Goal: Check status: Check status

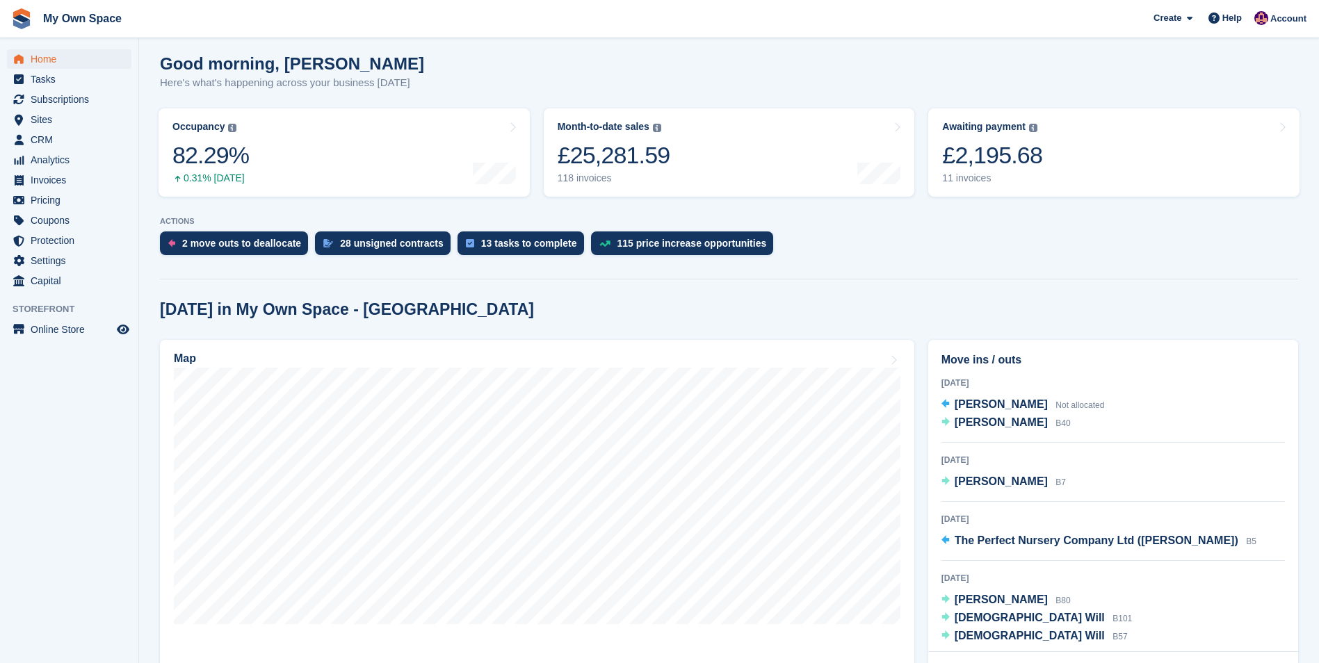
scroll to position [220, 0]
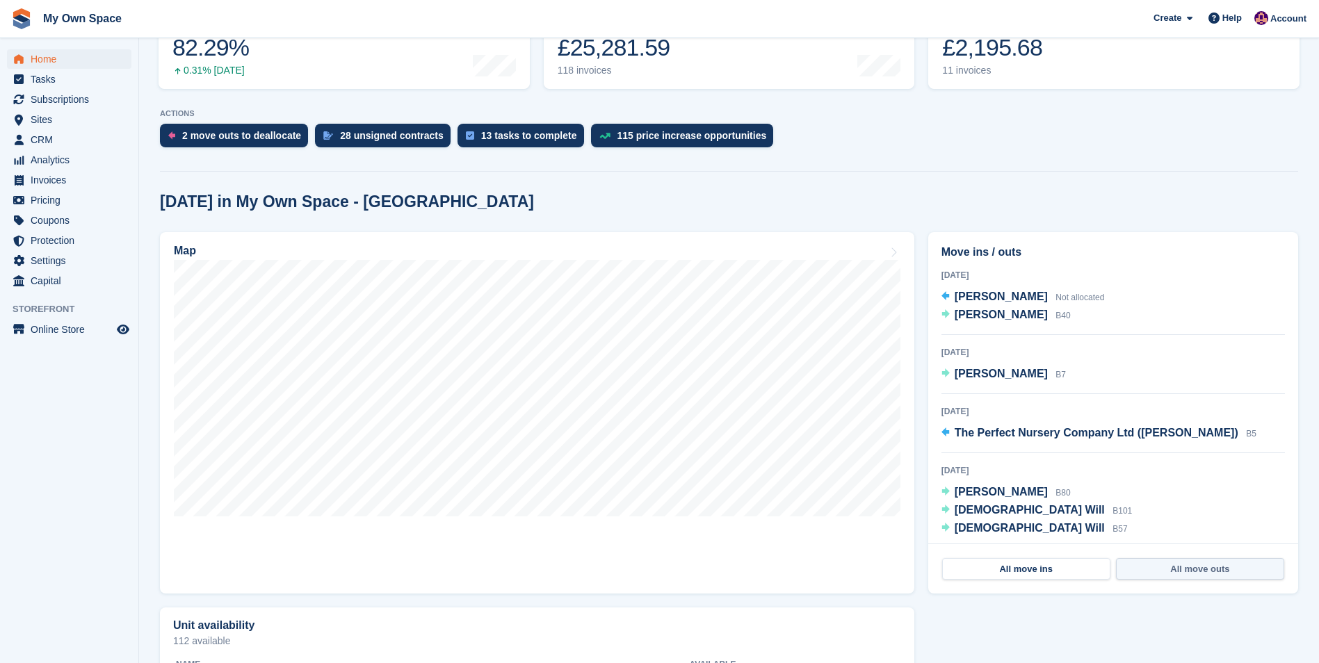
click at [1160, 568] on link "All move outs" at bounding box center [1200, 569] width 168 height 22
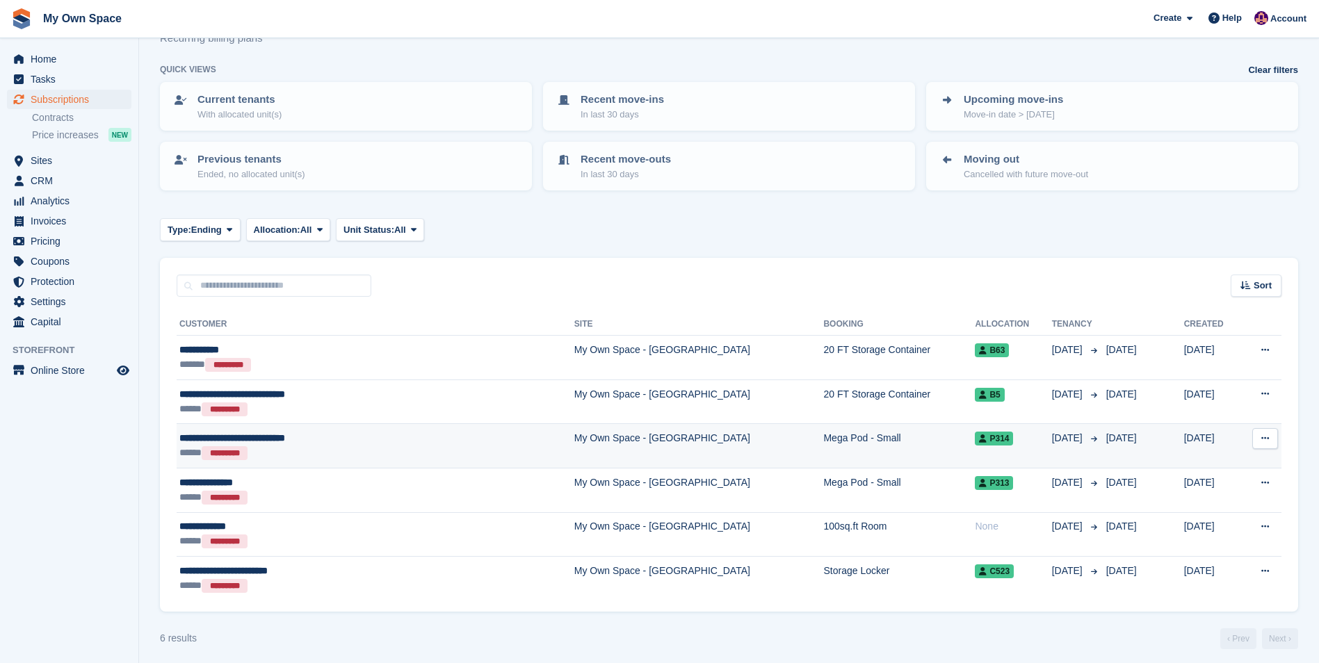
scroll to position [57, 0]
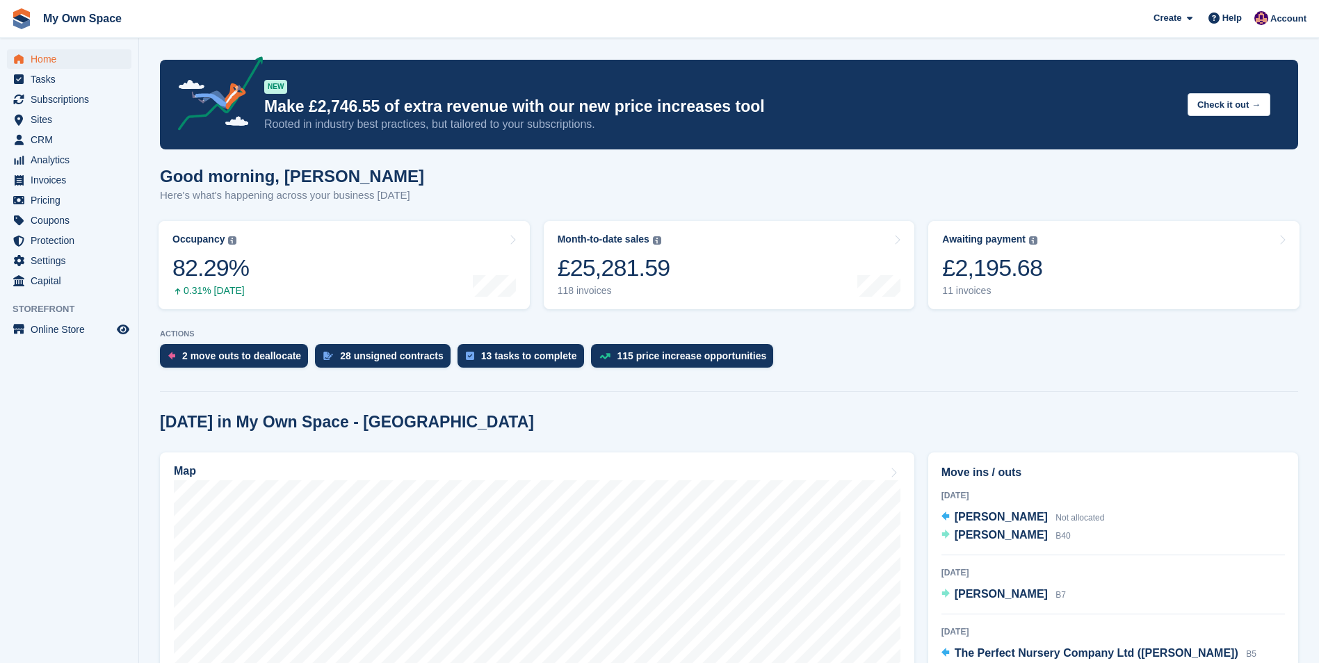
scroll to position [220, 0]
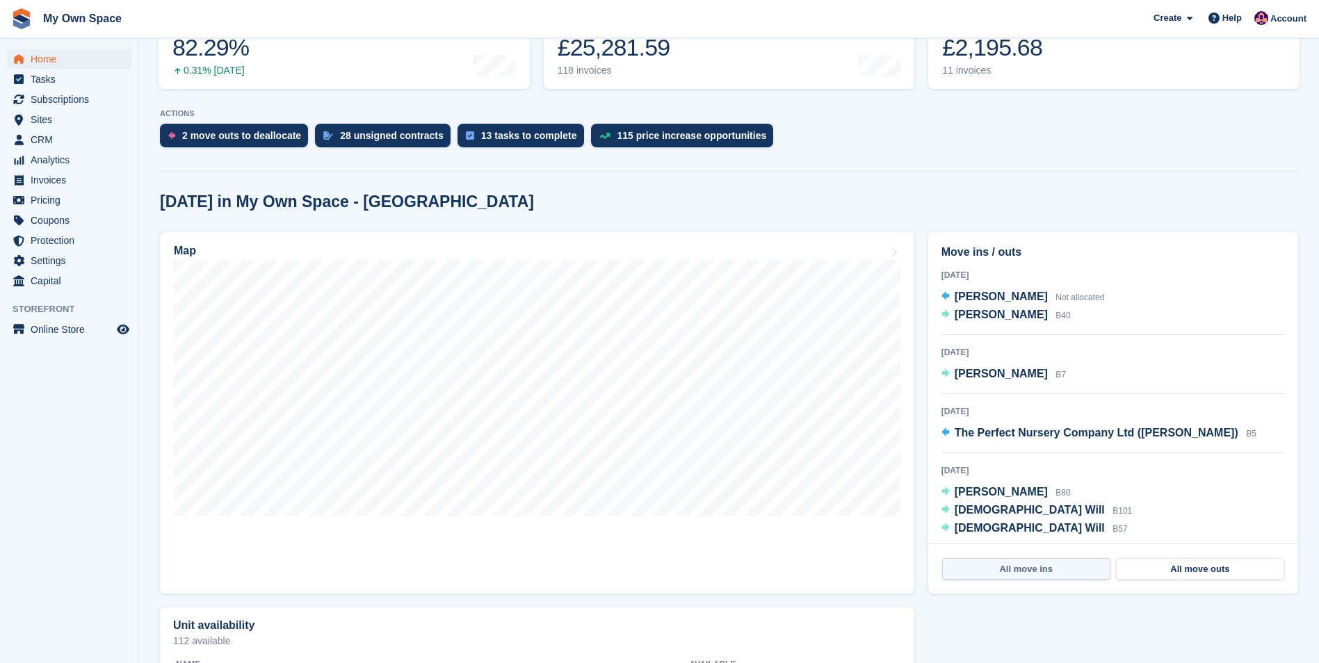
click at [1016, 571] on link "All move ins" at bounding box center [1026, 569] width 168 height 22
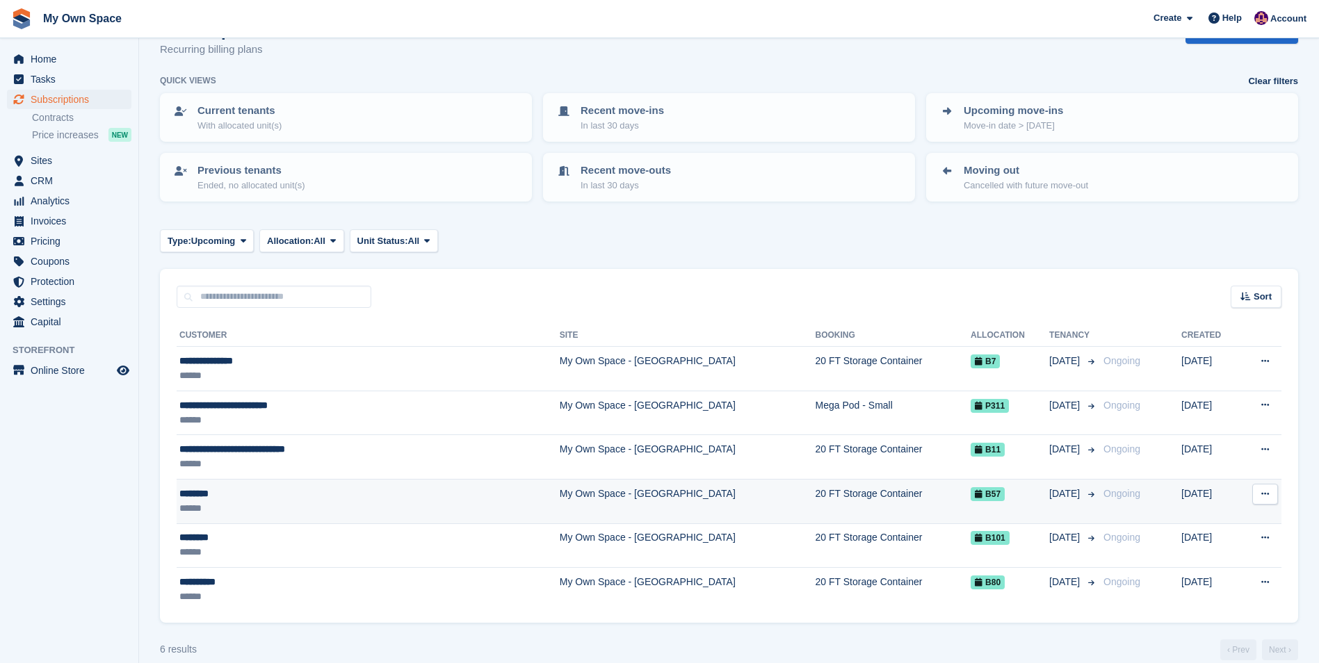
scroll to position [57, 0]
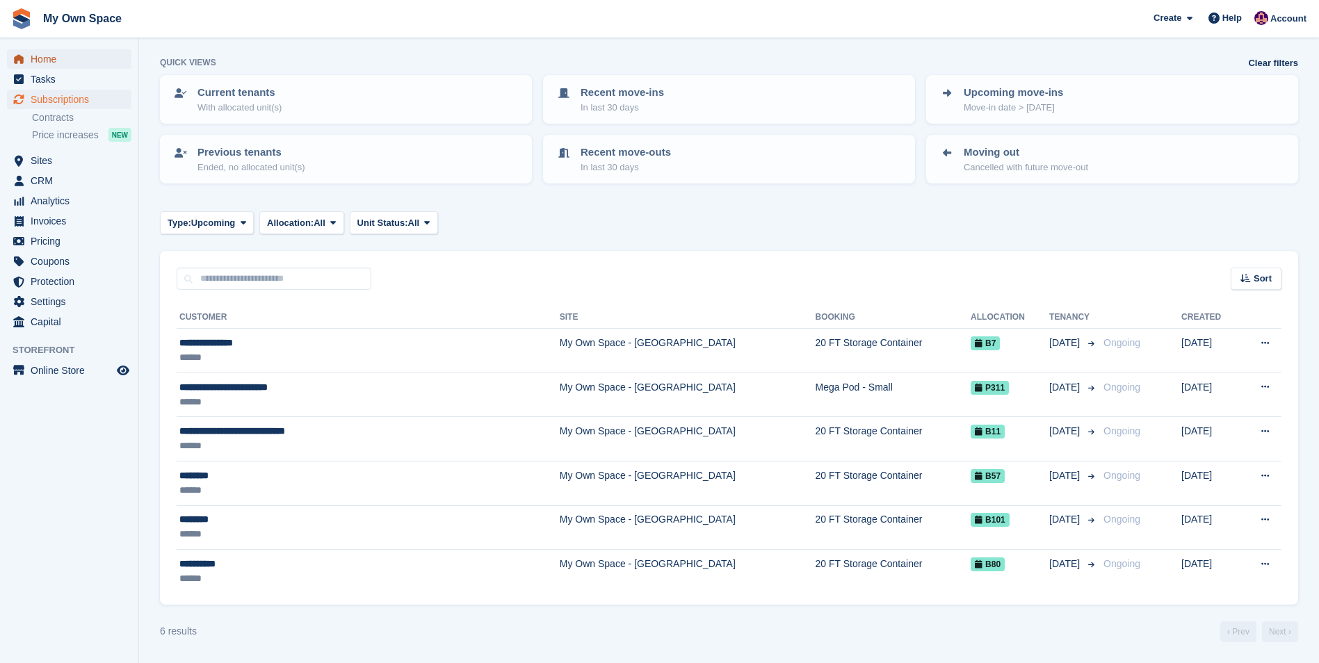
click at [51, 62] on span "Home" at bounding box center [72, 58] width 83 height 19
